Goal: Information Seeking & Learning: Learn about a topic

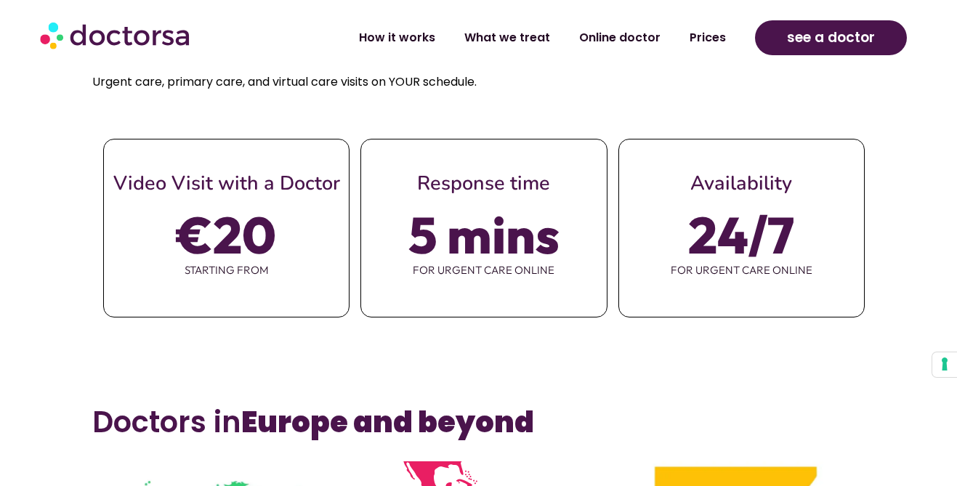
scroll to position [611, 0]
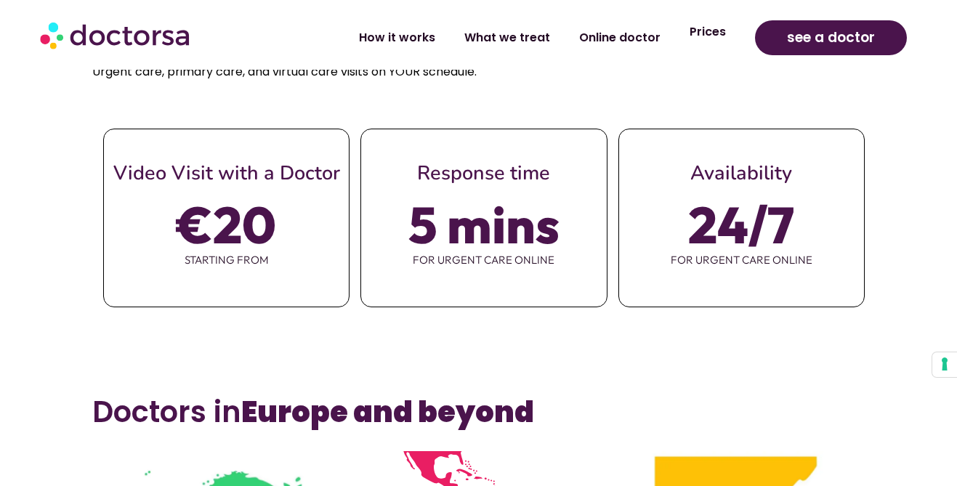
click at [718, 36] on link "Prices" at bounding box center [707, 31] width 65 height 33
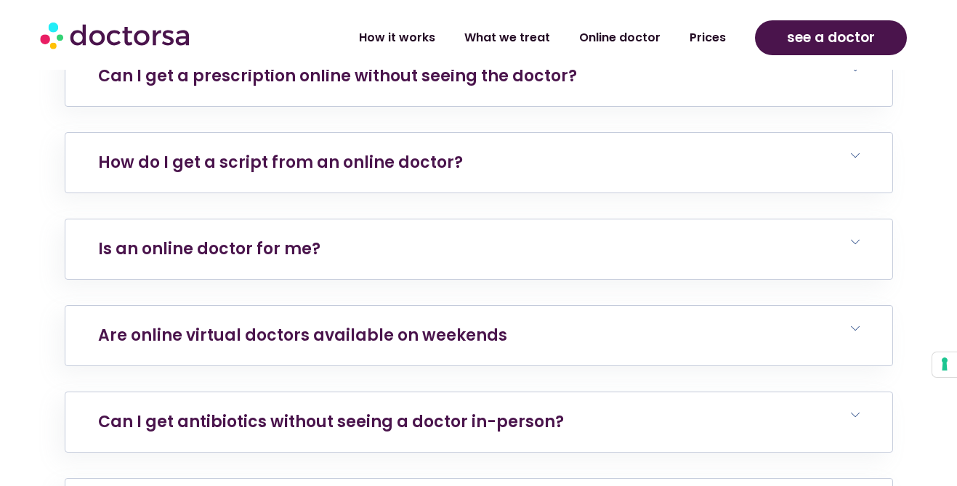
scroll to position [5272, 0]
click at [387, 157] on link "How do I get a script from an online doctor?" at bounding box center [280, 161] width 365 height 23
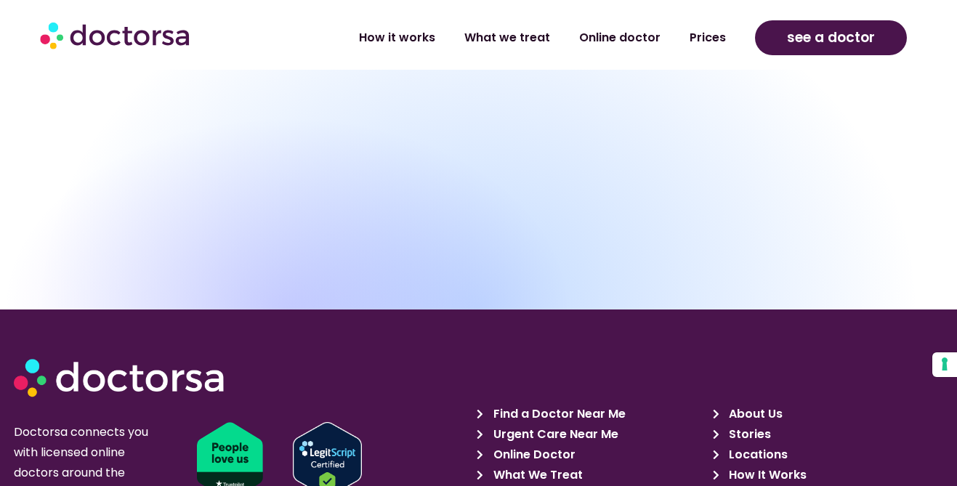
scroll to position [6448, 0]
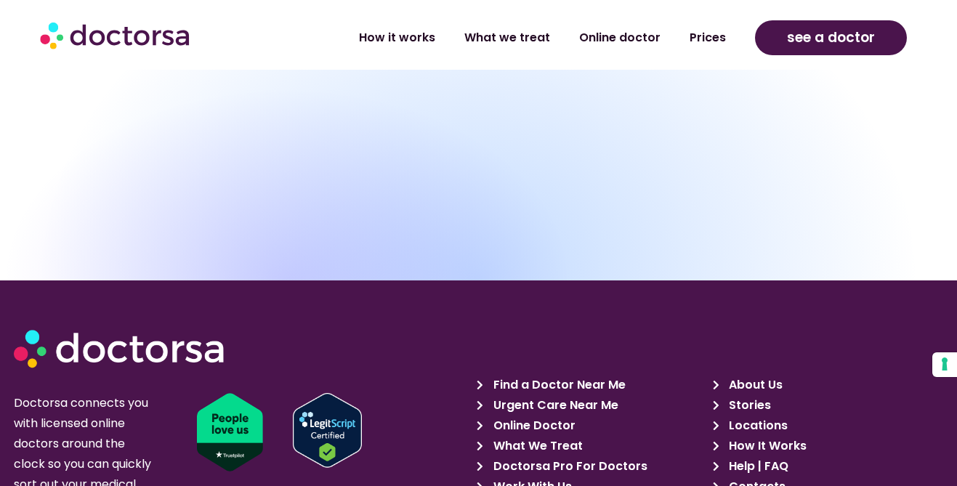
click at [538, 436] on span "What We Treat" at bounding box center [536, 446] width 93 height 20
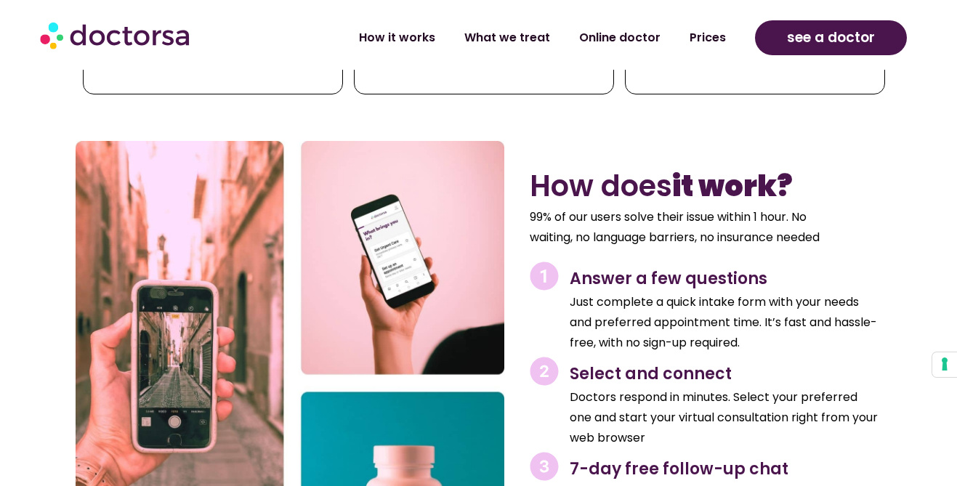
scroll to position [5212, 0]
